Goal: Task Accomplishment & Management: Manage account settings

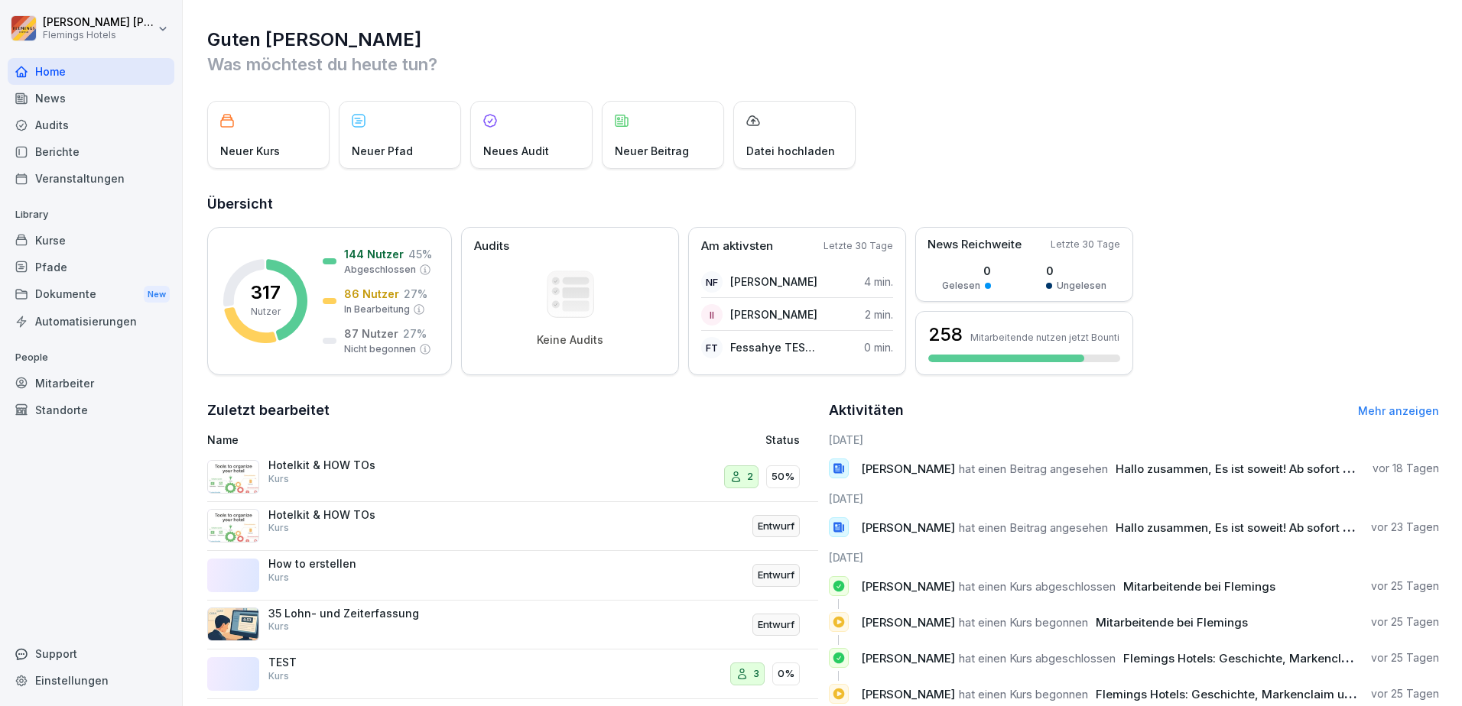
click at [86, 274] on div "Pfade" at bounding box center [91, 267] width 167 height 27
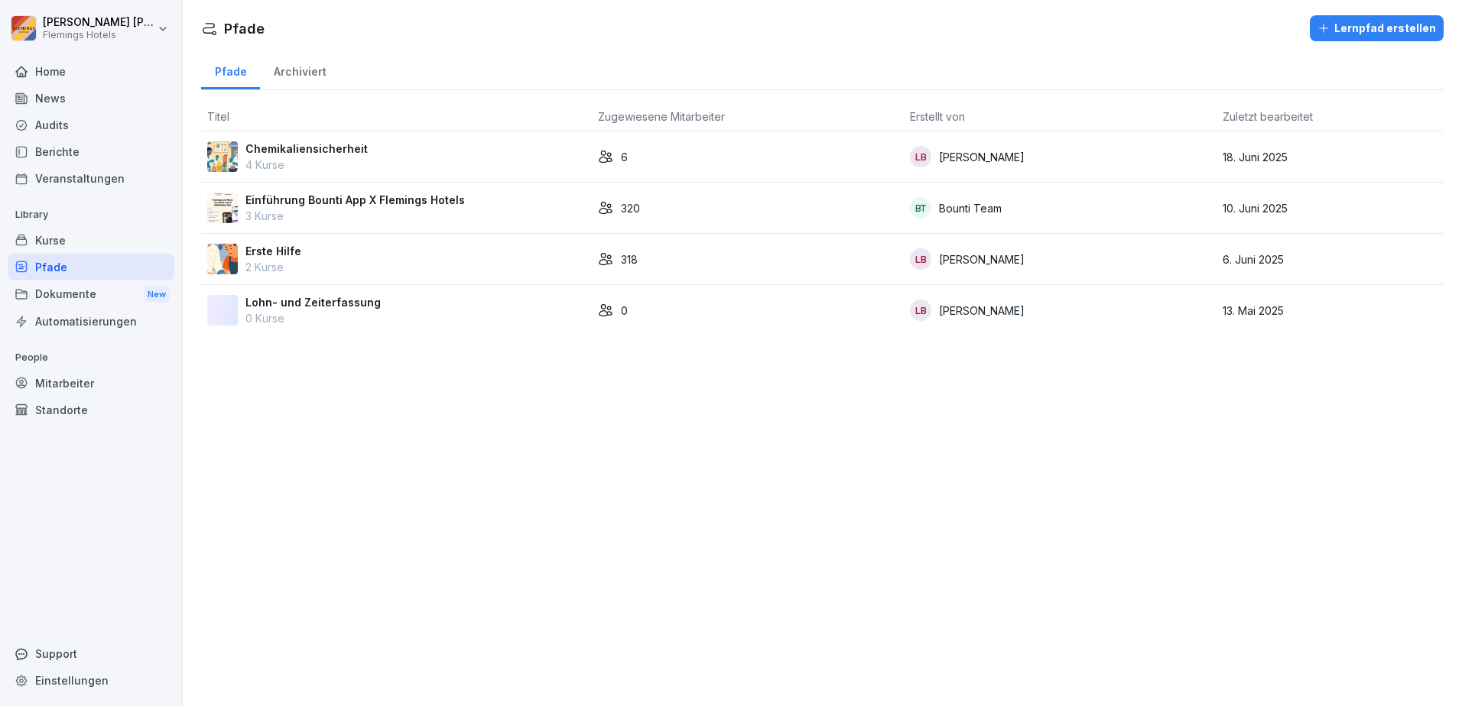
click at [301, 200] on p "Einführung Bounti App X Flemings Hotels" at bounding box center [354, 200] width 219 height 16
